Goal: Task Accomplishment & Management: Use online tool/utility

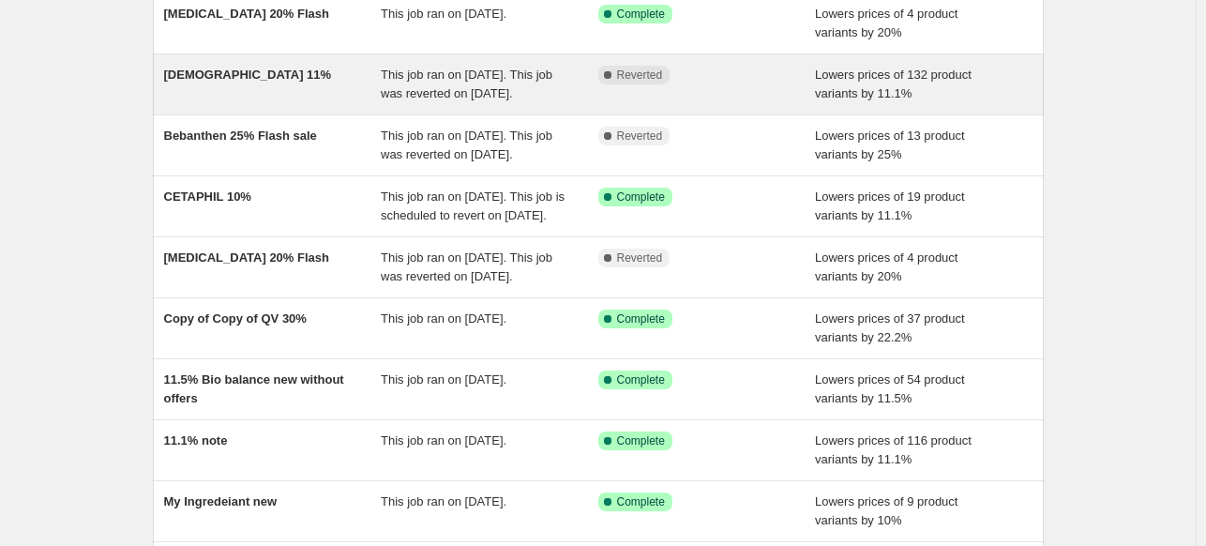
scroll to position [188, 0]
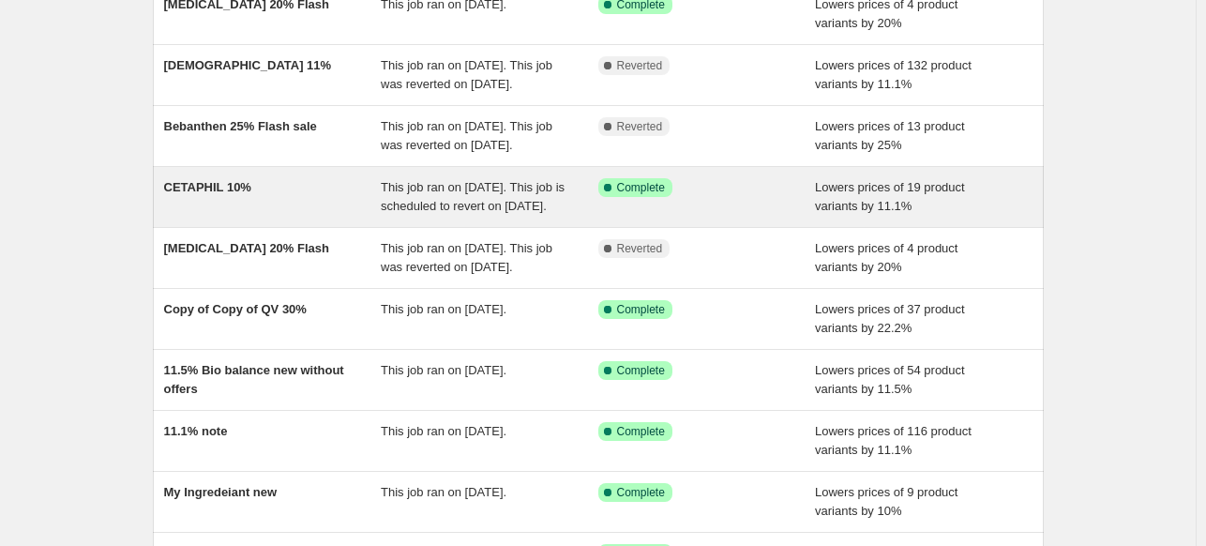
click at [340, 216] on div "CETAPHIL 10%" at bounding box center [273, 197] width 218 height 38
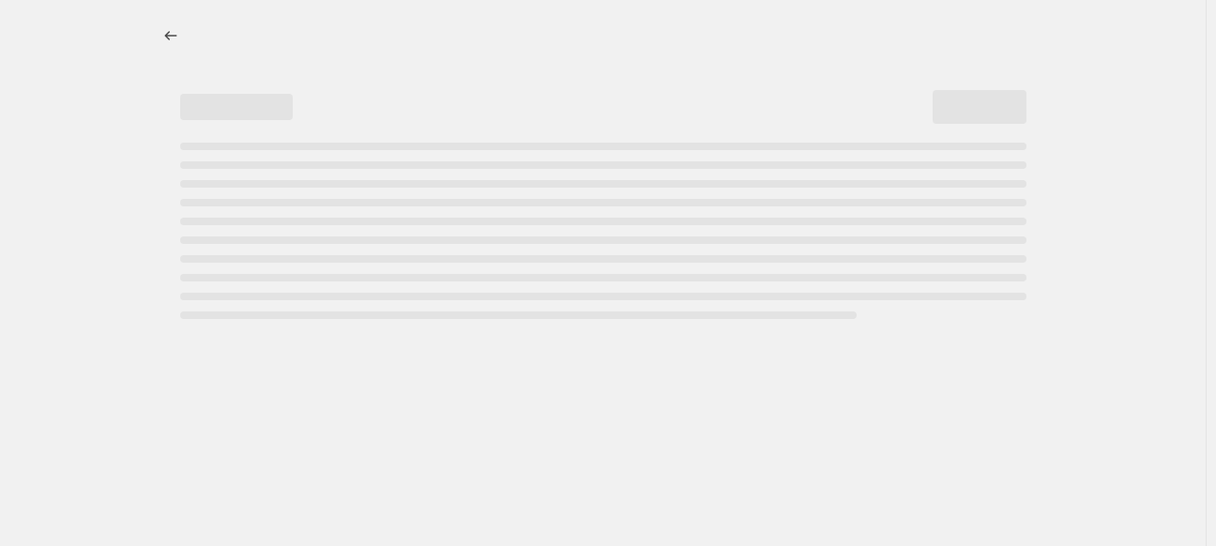
select select "percentage"
select select "collection"
